Goal: Transaction & Acquisition: Purchase product/service

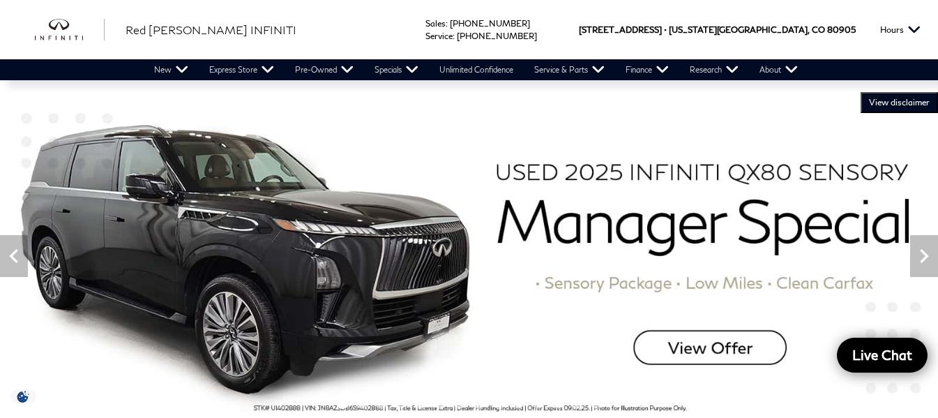
scroll to position [139, 0]
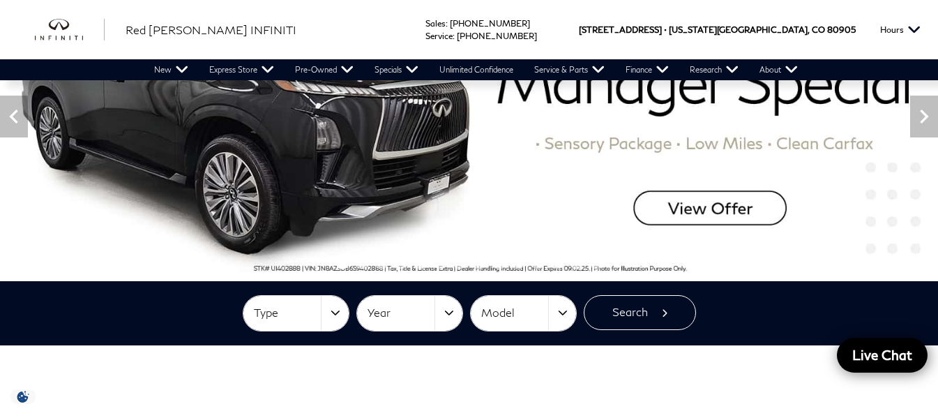
click at [690, 221] on img at bounding box center [469, 117] width 938 height 328
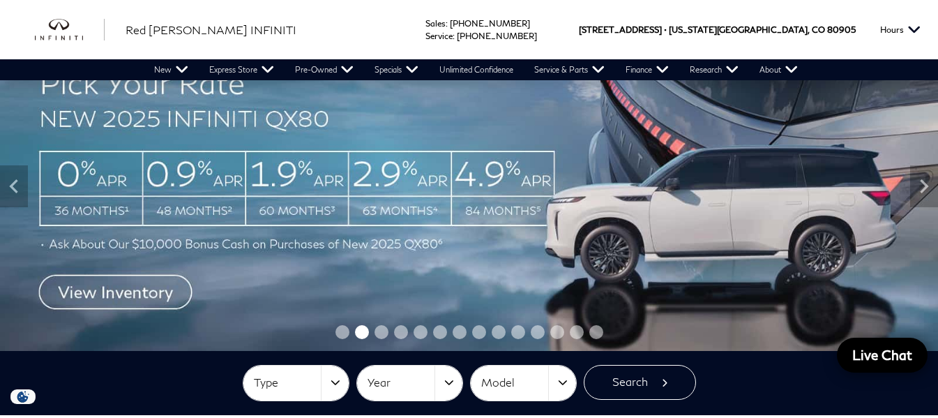
scroll to position [24, 0]
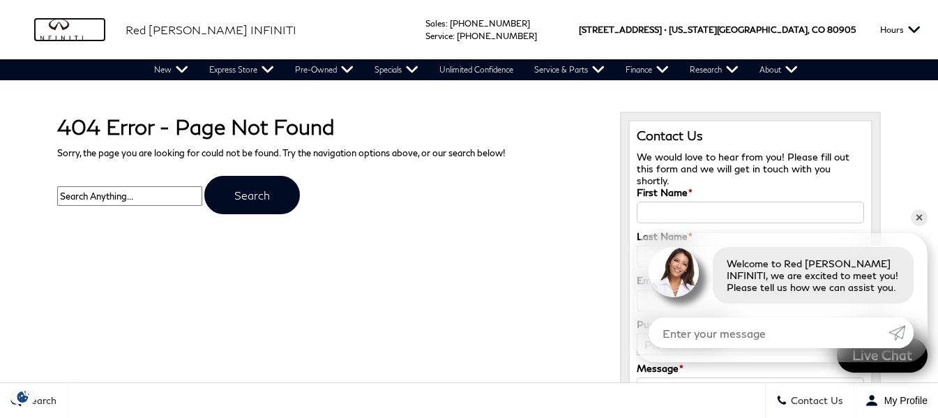
click at [79, 34] on img "infiniti" at bounding box center [70, 30] width 70 height 22
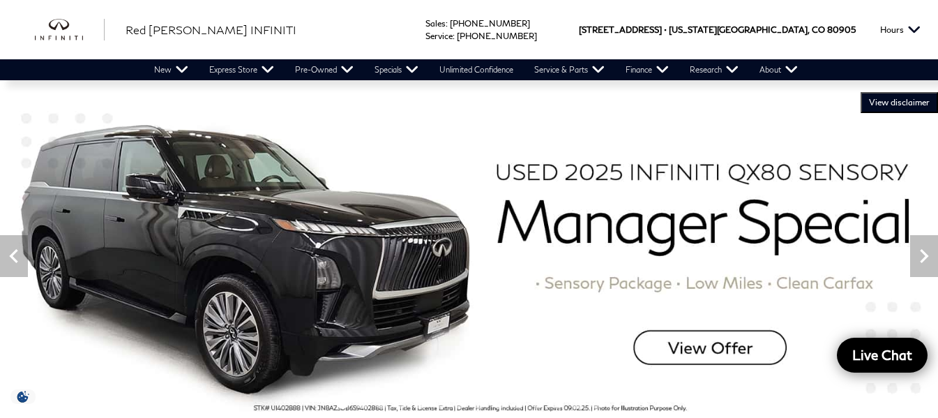
click at [725, 331] on img at bounding box center [469, 256] width 938 height 328
click at [721, 343] on img at bounding box center [469, 256] width 938 height 328
click at [927, 264] on icon "Next" at bounding box center [924, 256] width 28 height 28
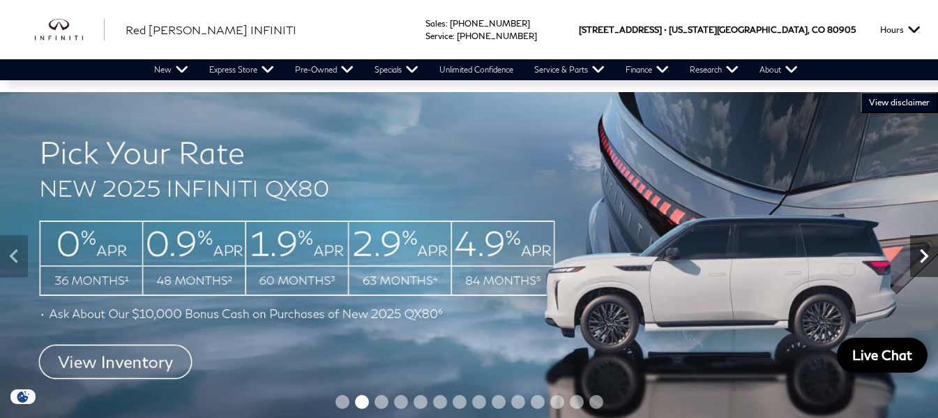
click at [927, 264] on icon "Next" at bounding box center [924, 256] width 28 height 28
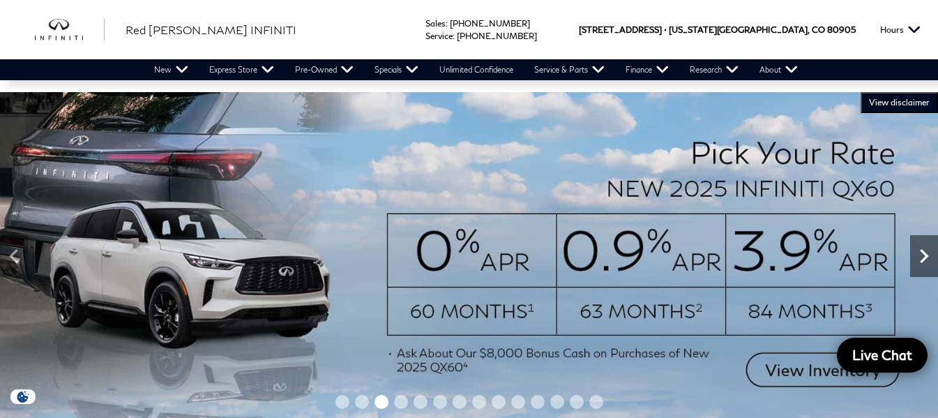
click at [927, 264] on icon "Next" at bounding box center [924, 256] width 28 height 28
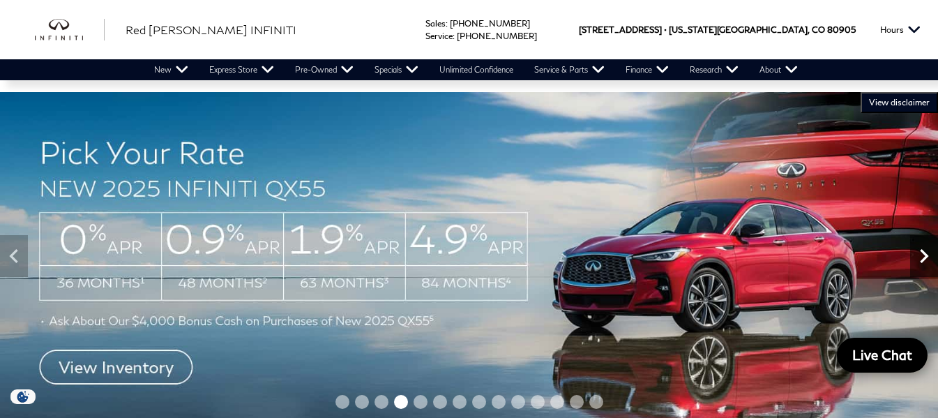
click at [927, 264] on icon "Next" at bounding box center [924, 256] width 28 height 28
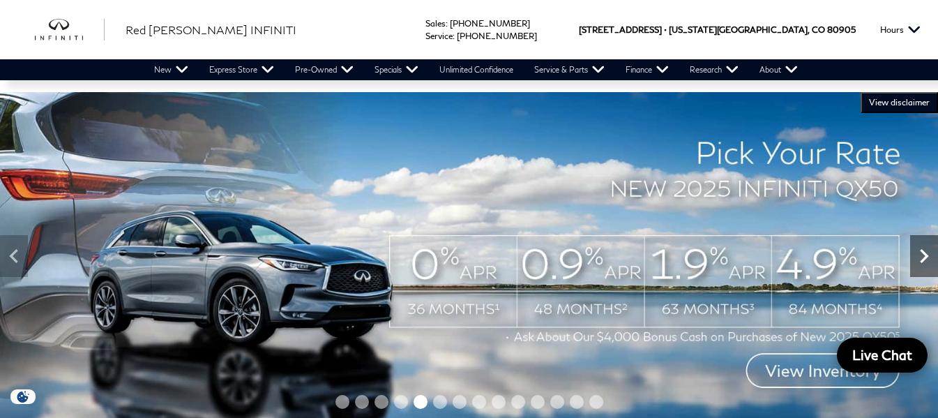
click at [927, 265] on icon "Next" at bounding box center [924, 256] width 28 height 28
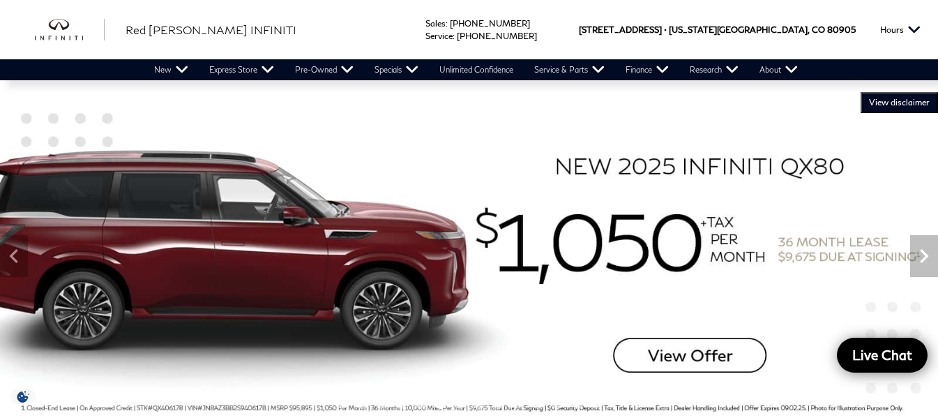
click at [724, 363] on img at bounding box center [469, 256] width 938 height 328
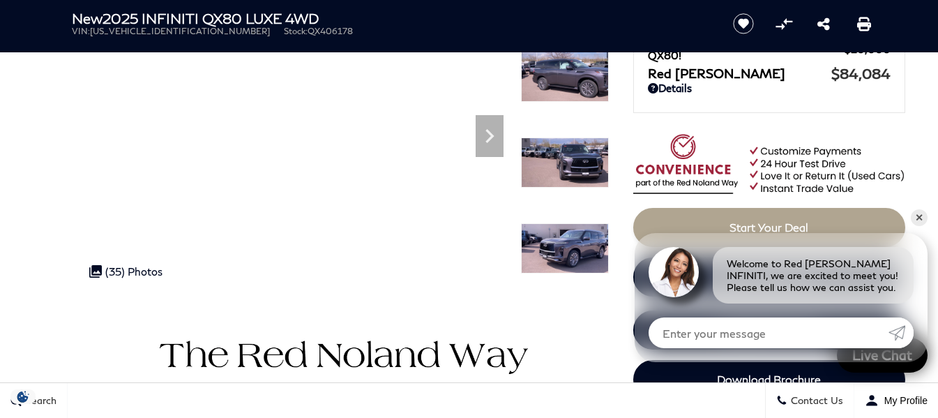
scroll to position [209, 0]
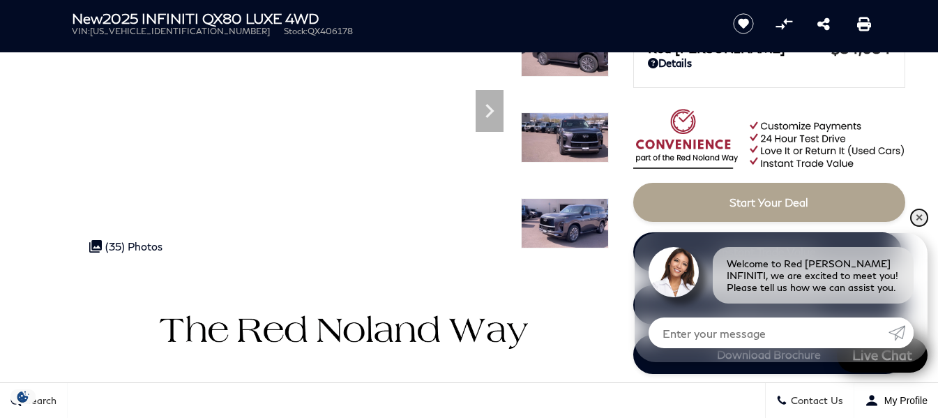
click at [925, 221] on link "✕" at bounding box center [919, 217] width 17 height 17
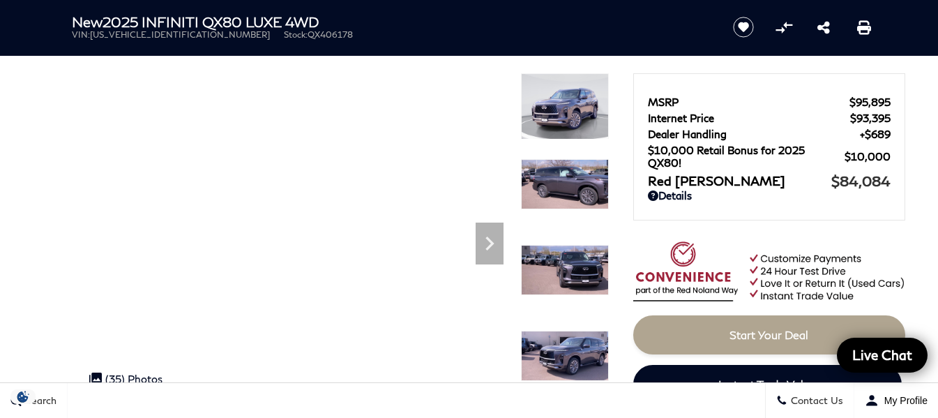
scroll to position [0, 0]
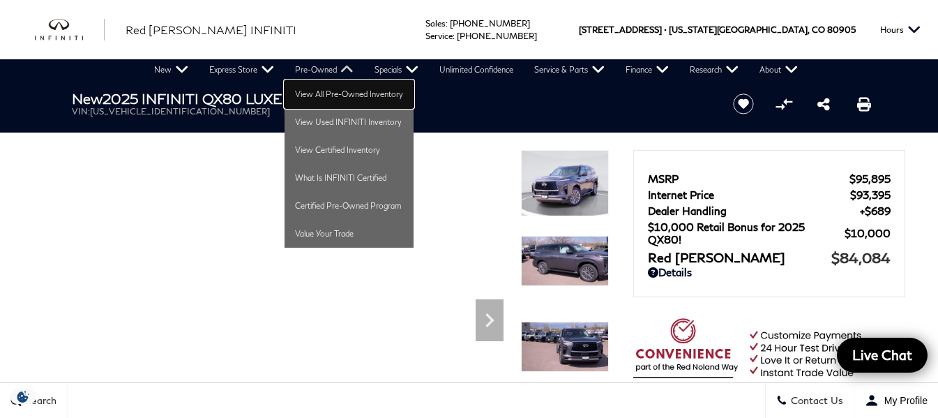
click at [327, 97] on link "View All Pre-Owned Inventory" at bounding box center [348, 94] width 129 height 28
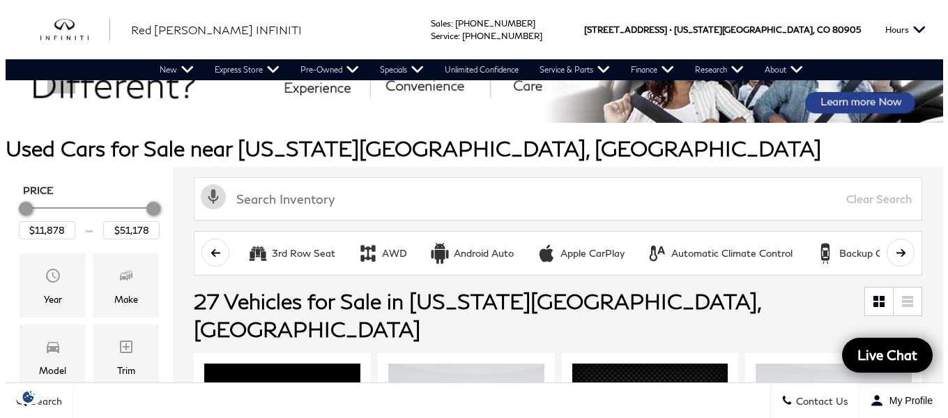
scroll to position [139, 0]
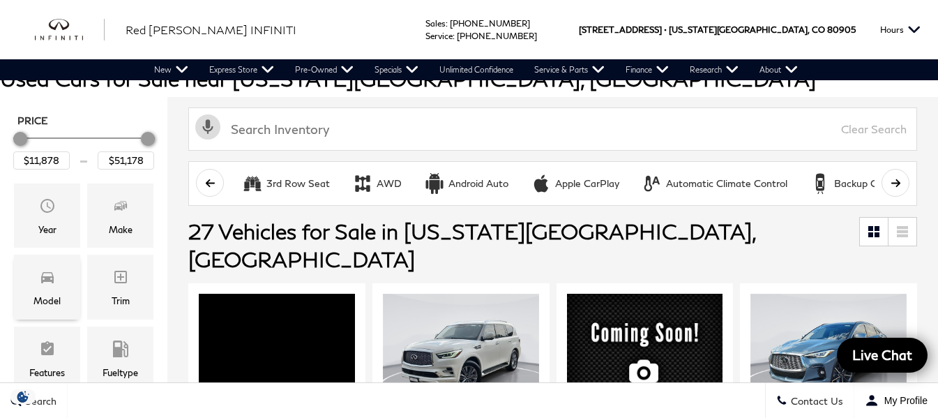
click at [42, 279] on icon "Model" at bounding box center [47, 277] width 13 height 11
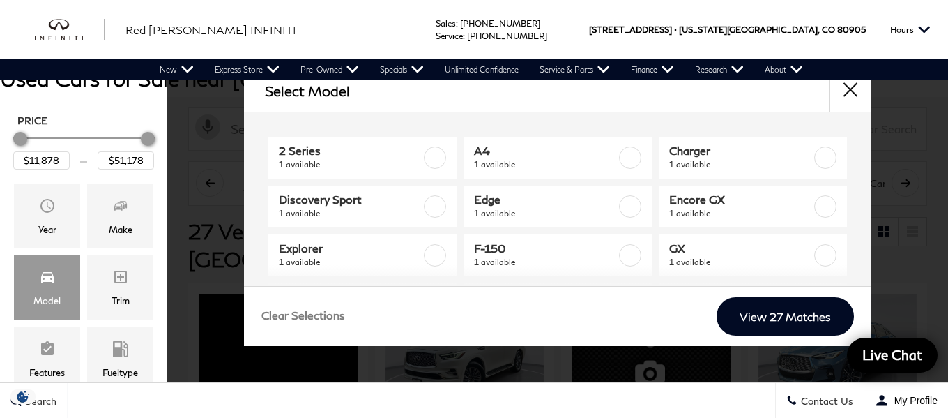
click at [0, 282] on div "Price $11,878 $51,178 Year Make Model Trim Features Fueltype Transmission Milea…" at bounding box center [83, 362] width 167 height 531
click at [118, 211] on icon "Make" at bounding box center [120, 205] width 17 height 17
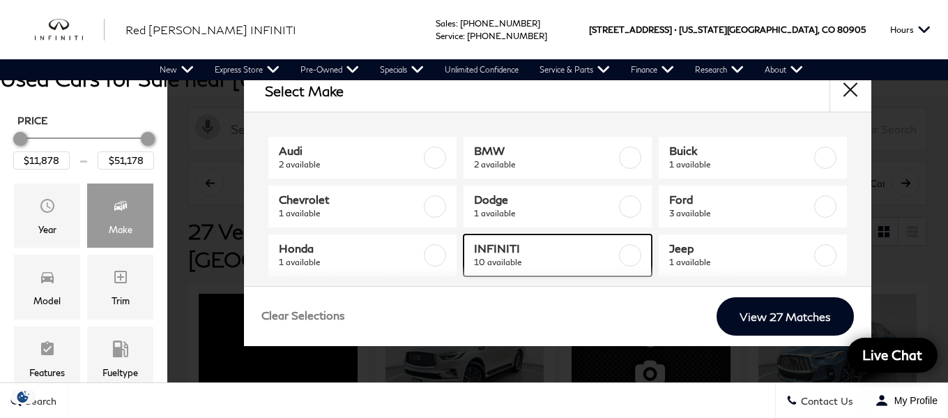
click at [629, 249] on label at bounding box center [630, 255] width 22 height 22
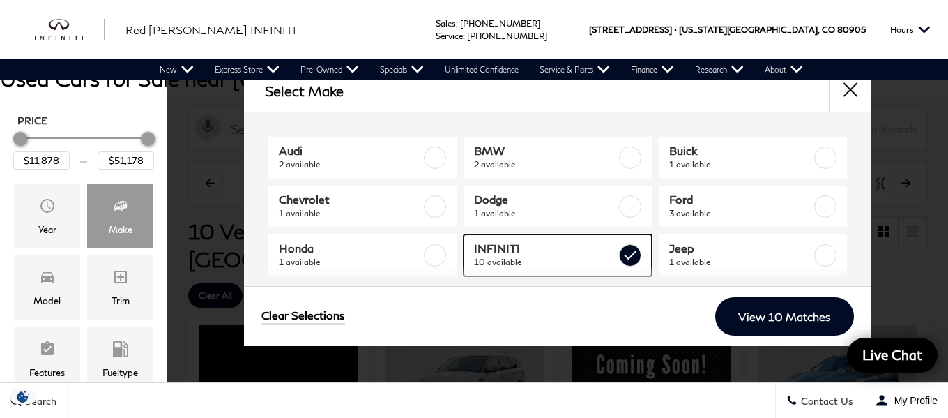
checkbox input "true"
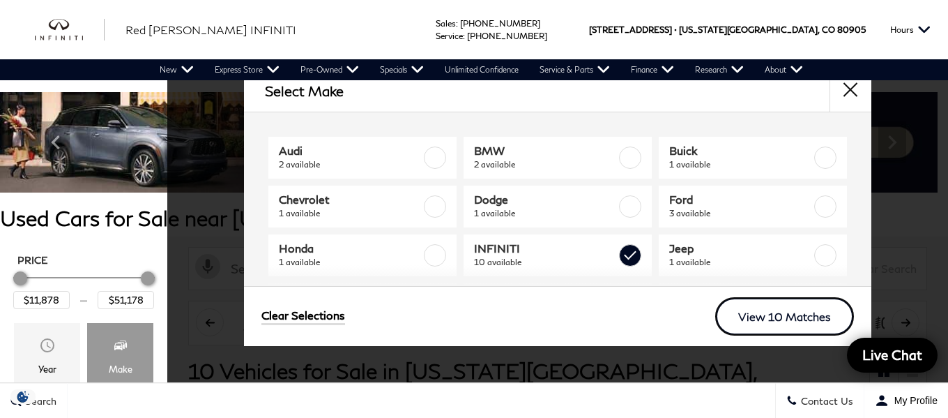
click at [785, 328] on link "View 10 Matches" at bounding box center [784, 316] width 139 height 38
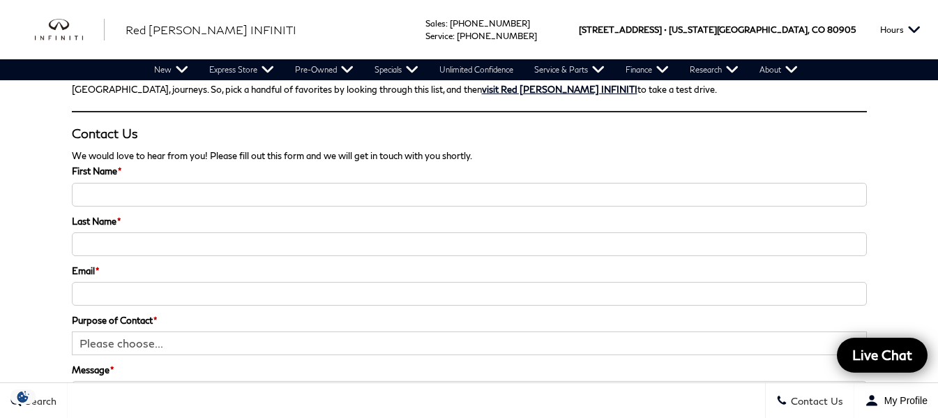
scroll to position [2929, 0]
